Goal: Task Accomplishment & Management: Manage account settings

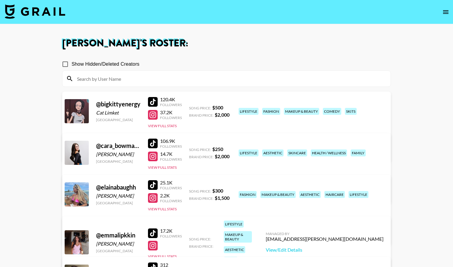
scroll to position [112, 0]
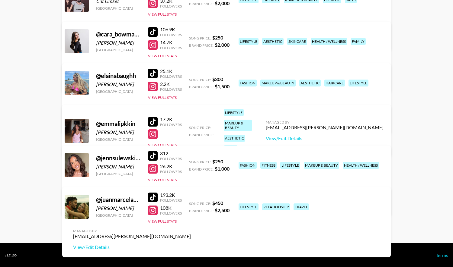
click at [191, 203] on link "View/Edit Details" at bounding box center [132, 206] width 118 height 6
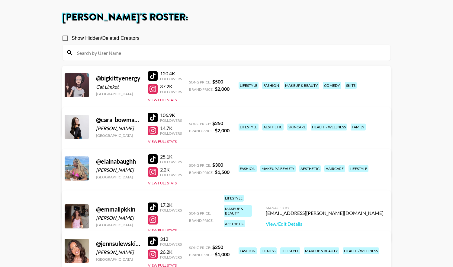
scroll to position [24, 0]
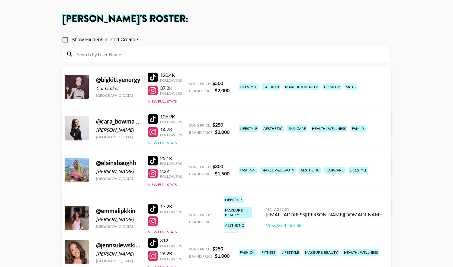
click at [161, 144] on button "View Full Stats" at bounding box center [162, 143] width 29 height 5
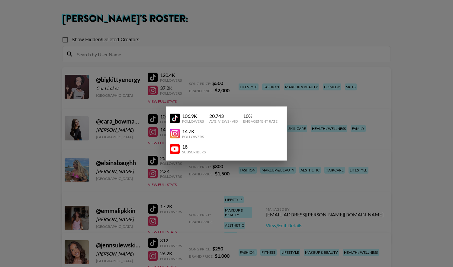
click at [151, 138] on div at bounding box center [226, 133] width 453 height 267
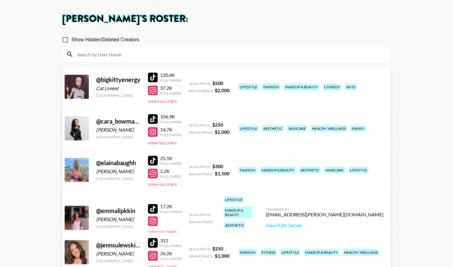
click at [191, 166] on link "View/Edit Details" at bounding box center [132, 169] width 118 height 6
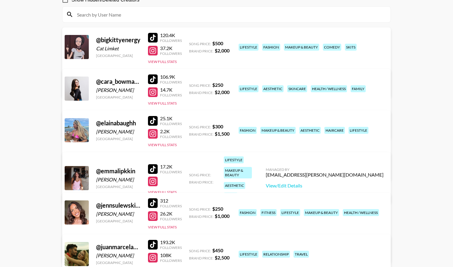
scroll to position [65, 0]
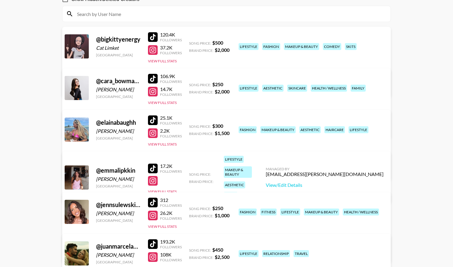
click at [191, 84] on link "View/Edit Details" at bounding box center [132, 87] width 118 height 6
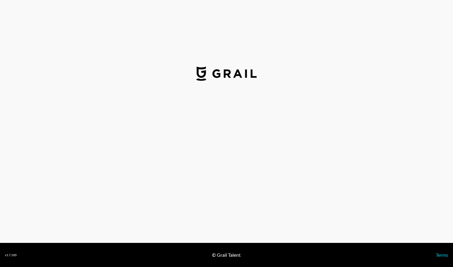
select select "USD"
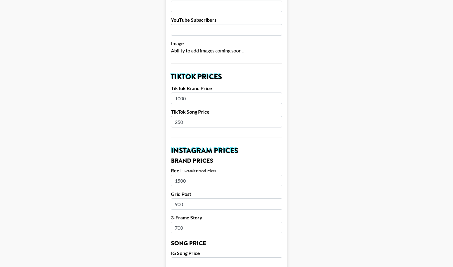
scroll to position [159, 0]
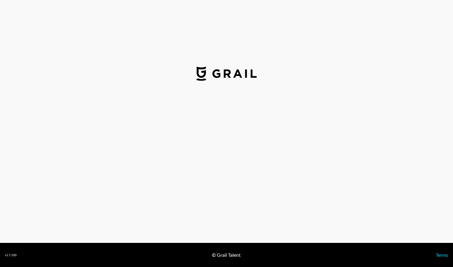
select select "USD"
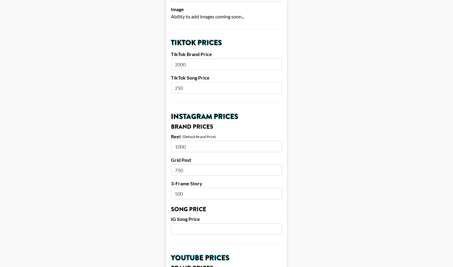
scroll to position [196, 0]
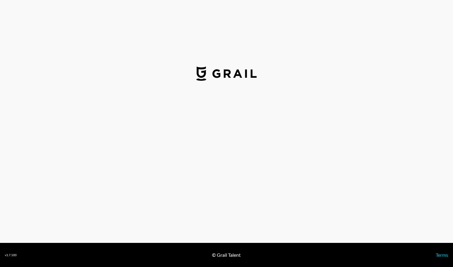
select select "USD"
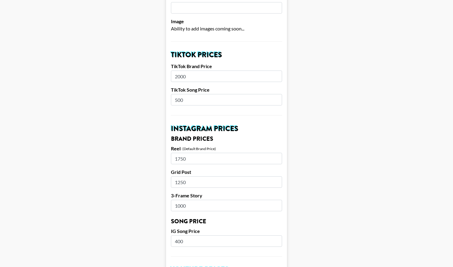
scroll to position [182, 0]
